Goal: Contribute content

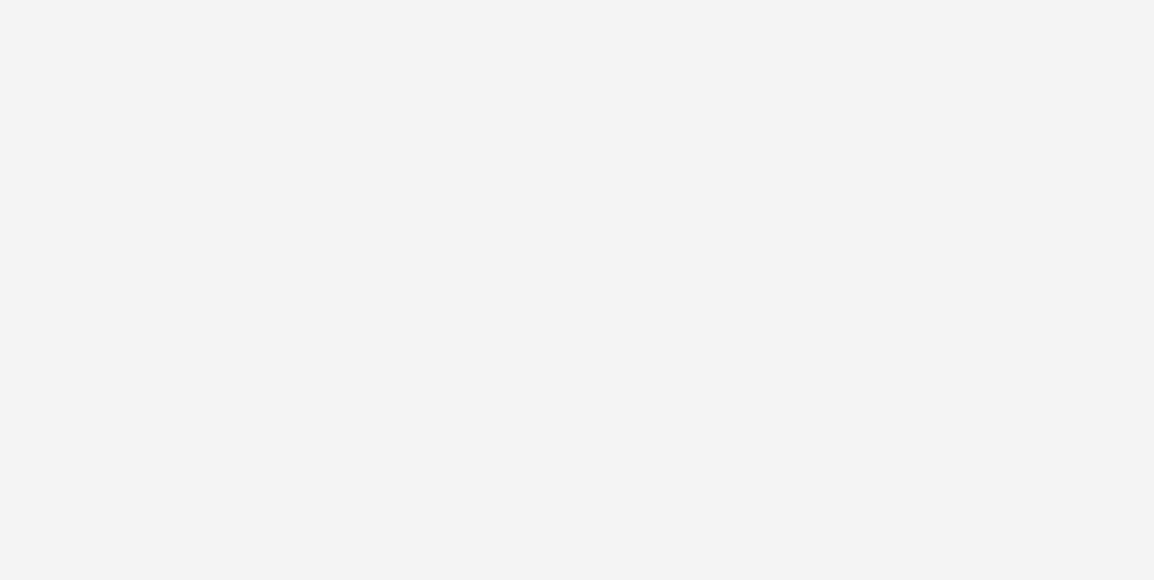
select select "ac009755-aa48-4799-8050-7a339a378eb8"
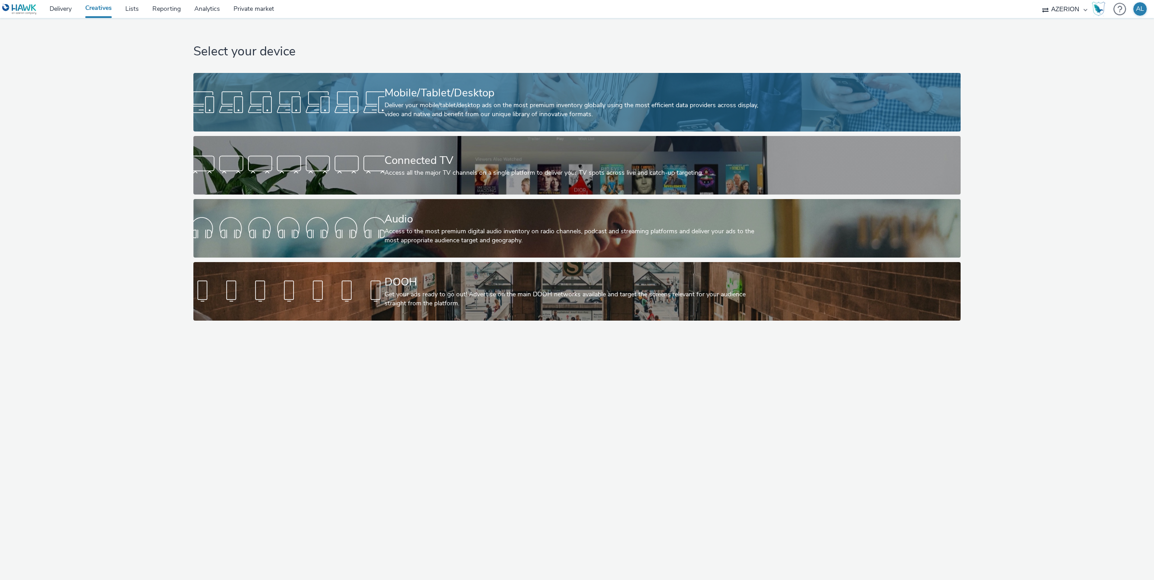
click at [396, 123] on div "Mobile/Tablet/Desktop Deliver your mobile/tablet/desktop ads on the most premiu…" at bounding box center [575, 102] width 382 height 59
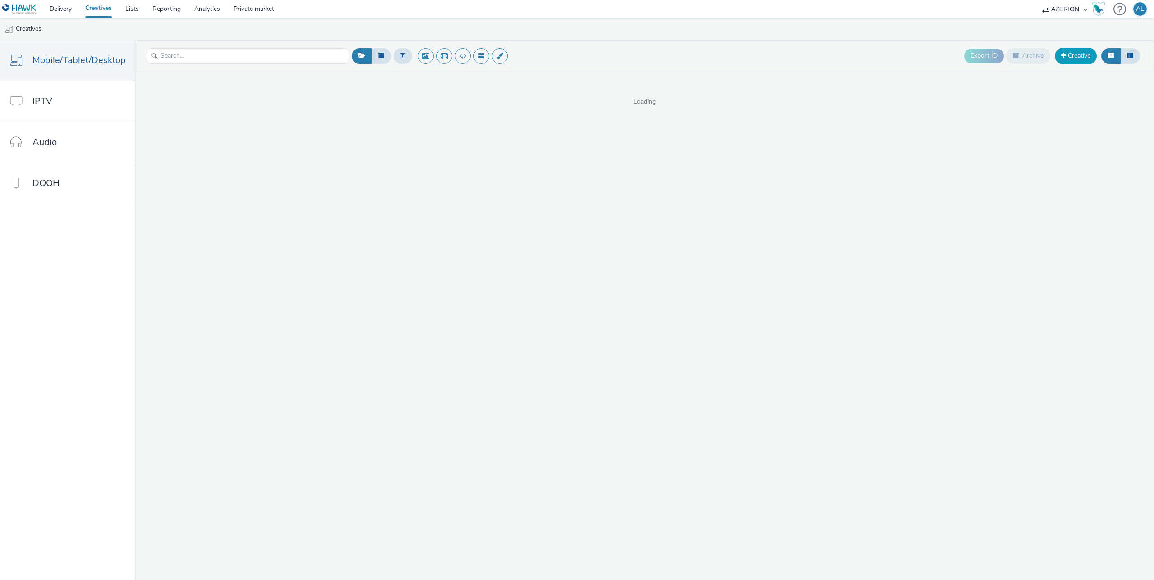
click at [1074, 51] on link "Creative" at bounding box center [1075, 56] width 42 height 16
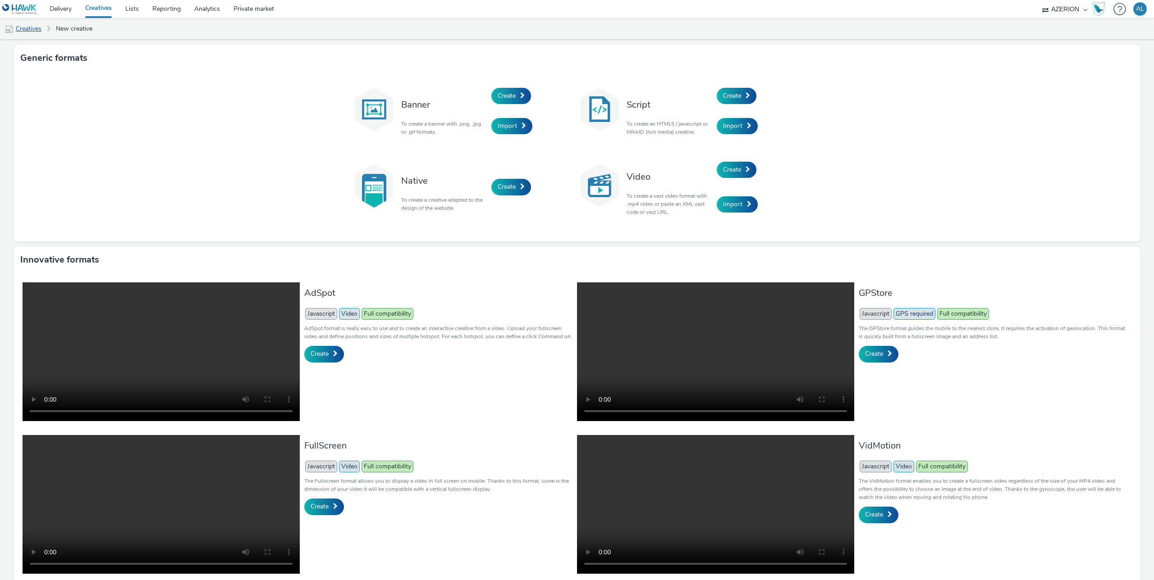
click at [33, 30] on link "Creatives" at bounding box center [23, 29] width 46 height 22
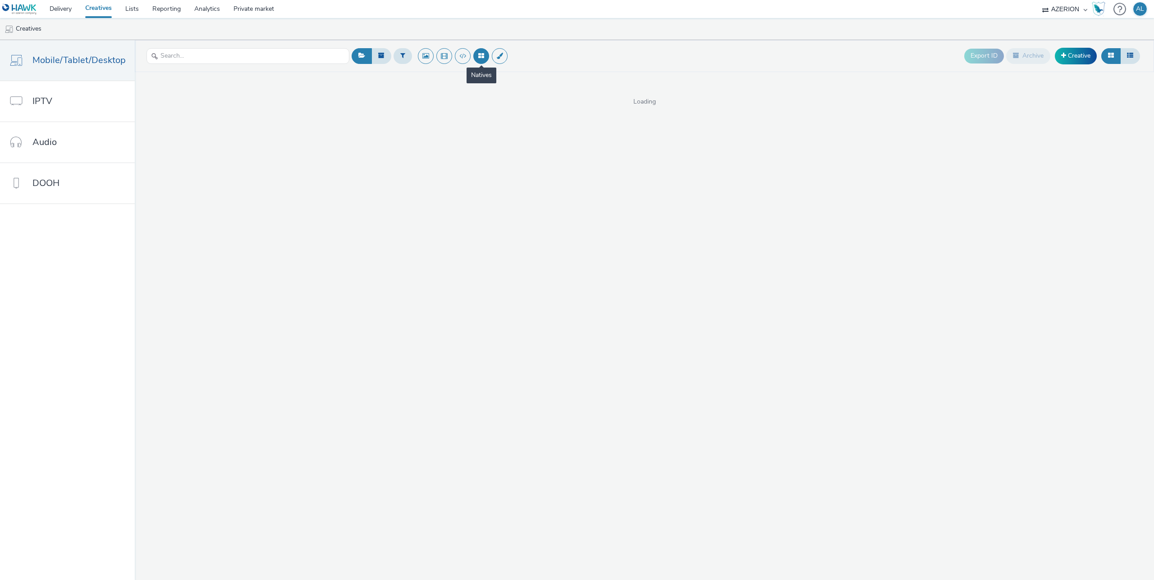
click at [478, 56] on button at bounding box center [481, 56] width 16 height 16
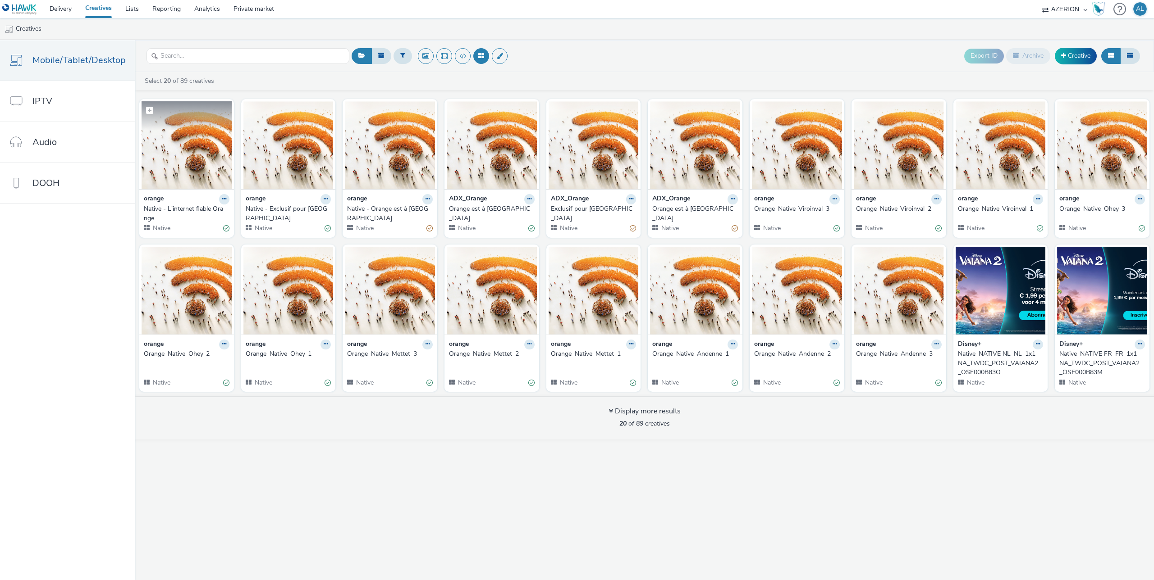
click at [207, 139] on img at bounding box center [186, 145] width 90 height 88
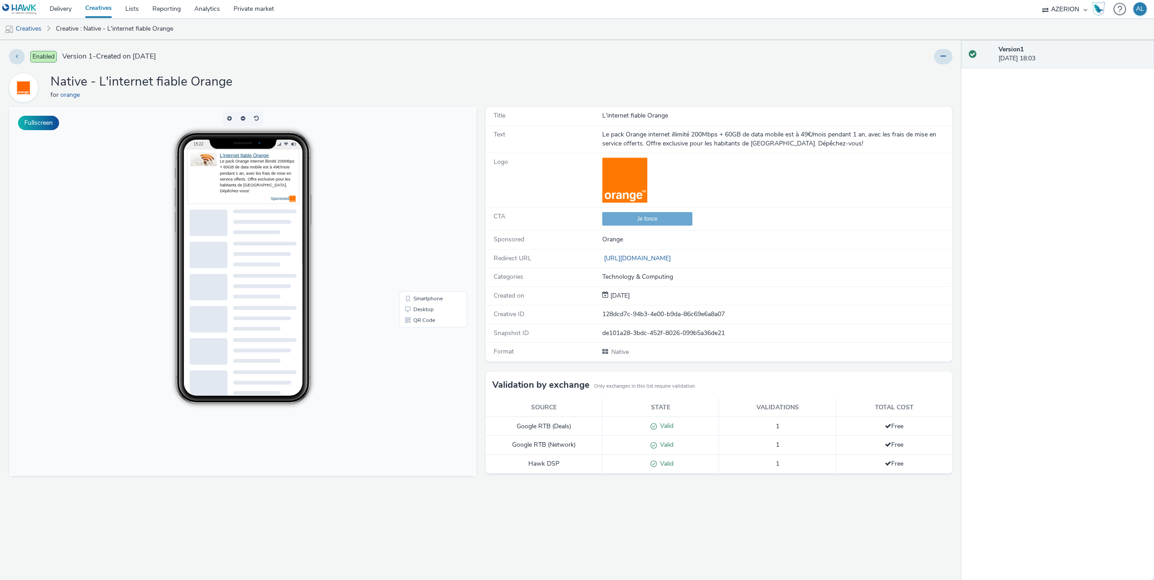
click at [402, 183] on body "15:22 L'internet fiable Orange Le pack Orange internet illimité 200Mbps + 60GB …" at bounding box center [242, 291] width 467 height 369
click at [109, 13] on link "Creatives" at bounding box center [98, 9] width 40 height 18
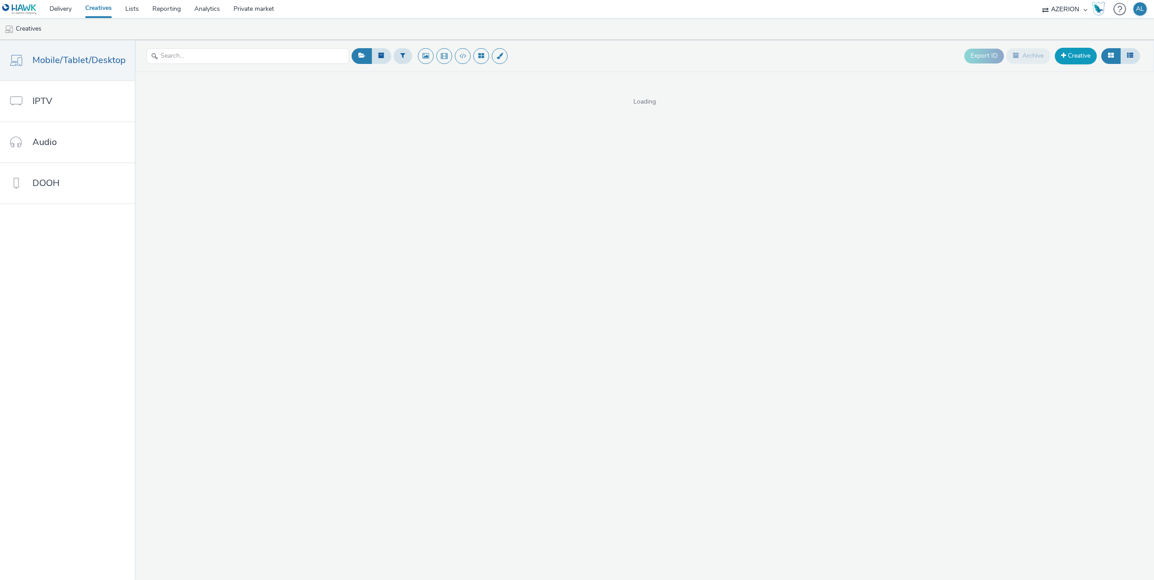
click at [1077, 55] on link "Creative" at bounding box center [1075, 56] width 42 height 16
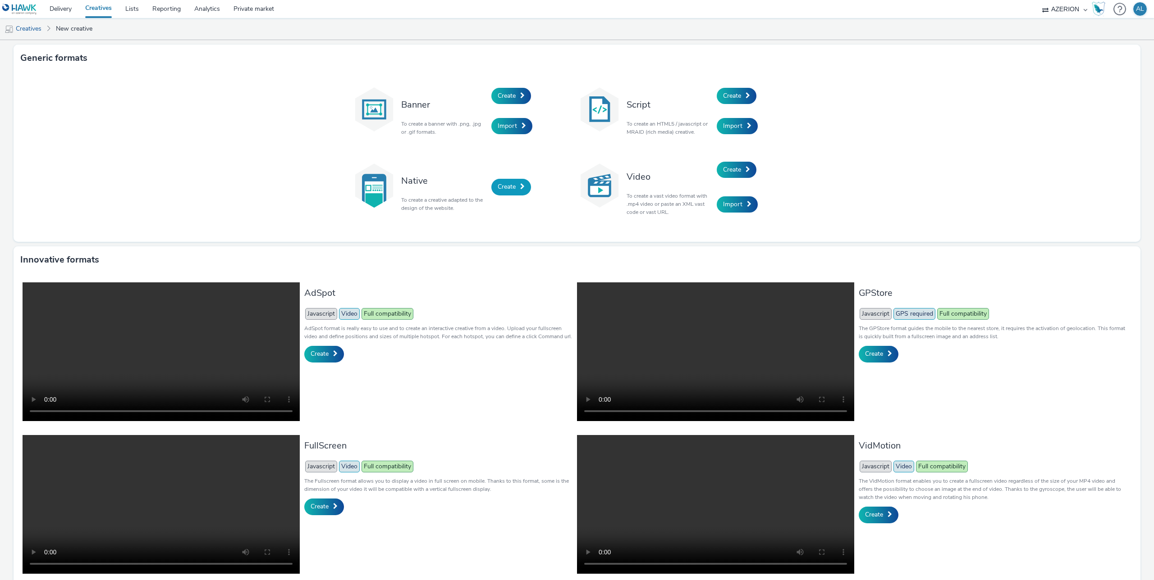
click at [518, 180] on link "Create" at bounding box center [511, 187] width 40 height 16
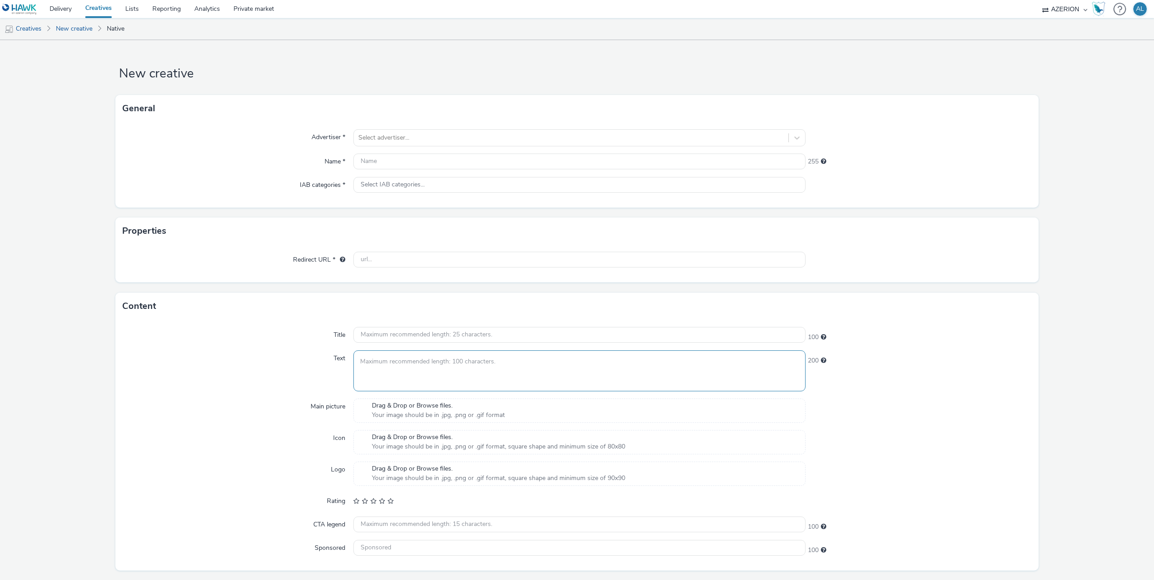
click at [414, 374] on textarea at bounding box center [579, 371] width 452 height 41
click at [414, 333] on input "text" at bounding box center [579, 335] width 452 height 16
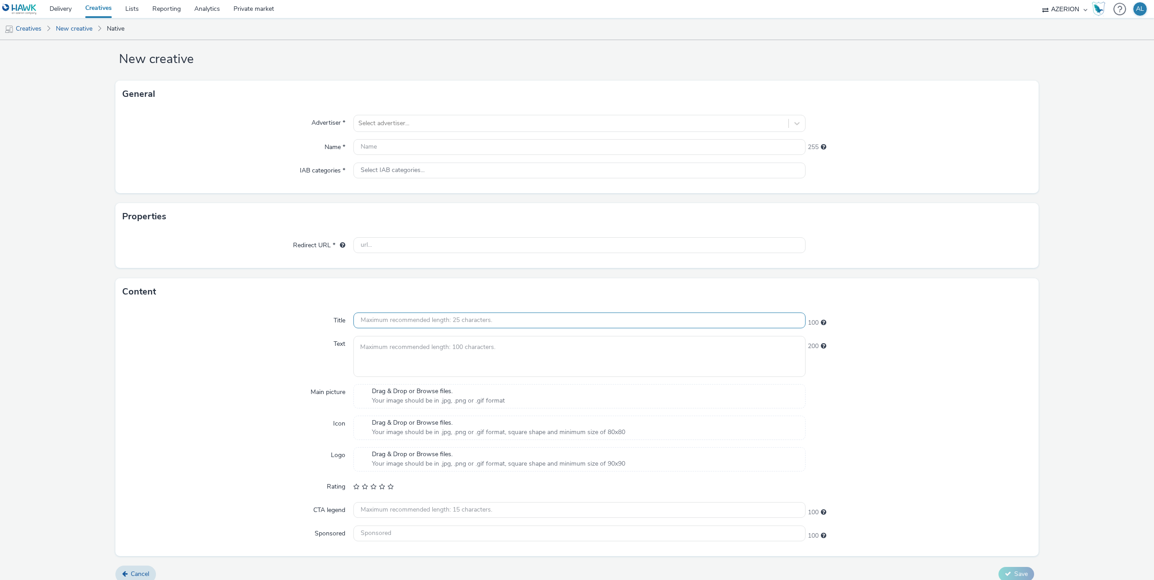
scroll to position [12, 0]
